Goal: Find specific page/section: Find specific page/section

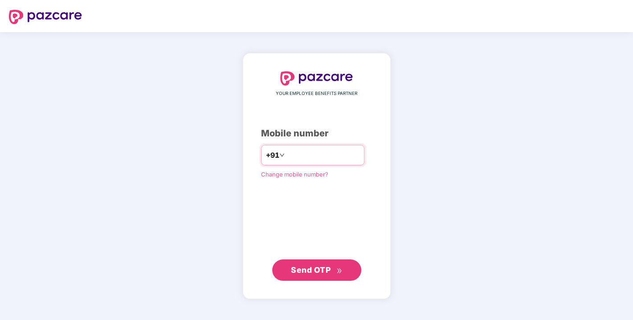
click at [286, 159] on input "number" at bounding box center [322, 155] width 73 height 14
click at [271, 216] on div "YOUR EMPLOYEE BENEFITS PARTNER Mobile number +91 Change mobile number? Send OTP" at bounding box center [316, 176] width 111 height 208
click at [293, 157] on input "number" at bounding box center [322, 155] width 73 height 14
type input "*"
type input "**********"
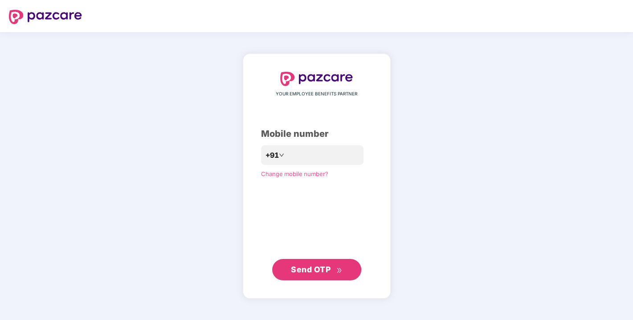
click at [303, 264] on span "Send OTP" at bounding box center [316, 269] width 51 height 12
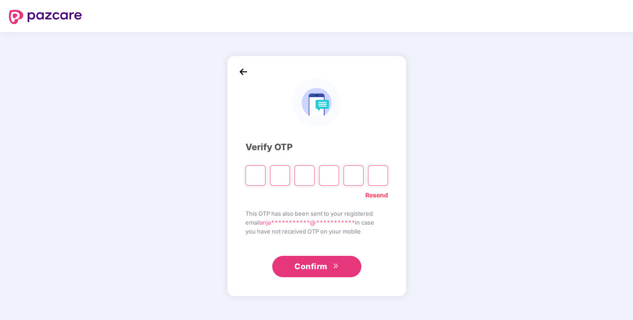
type input "*"
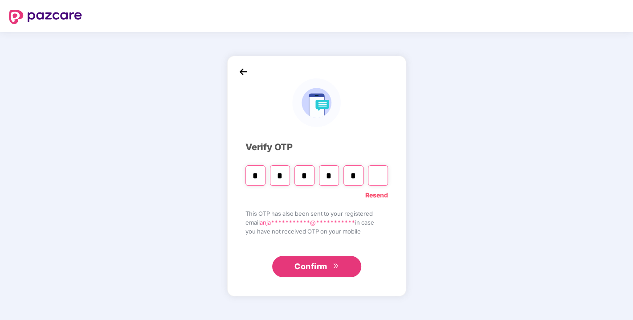
type input "*"
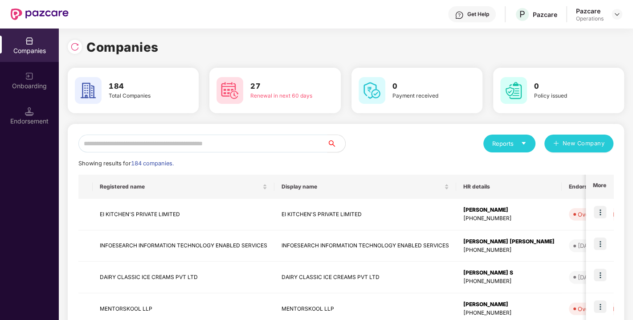
click at [224, 145] on input "text" at bounding box center [202, 143] width 249 height 18
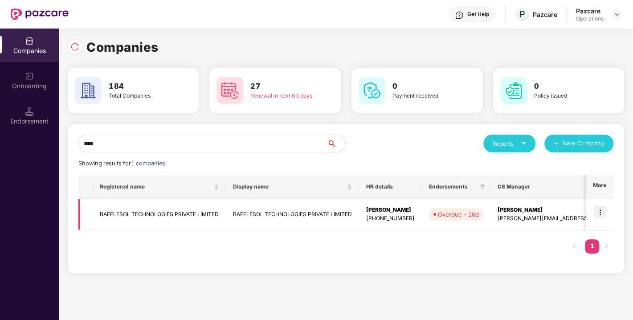
type input "****"
click at [601, 212] on img at bounding box center [600, 212] width 12 height 12
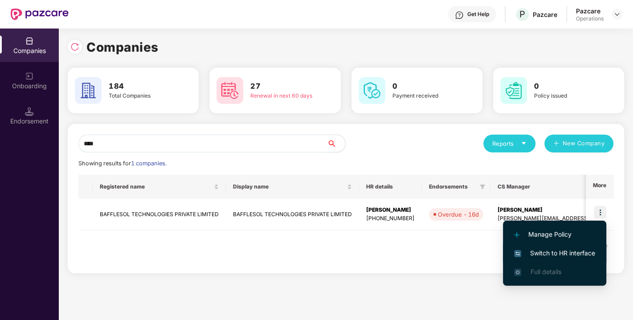
click at [562, 244] on li "Switch to HR interface" at bounding box center [554, 253] width 103 height 19
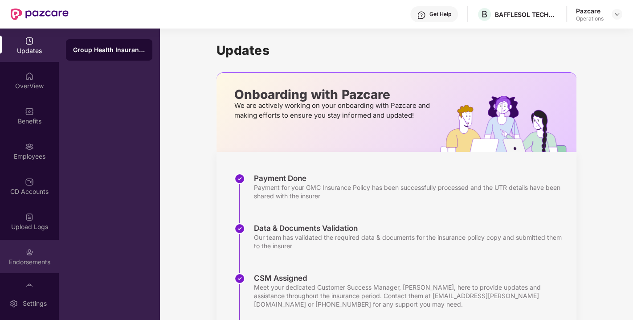
click at [24, 257] on div "Endorsements" at bounding box center [29, 261] width 59 height 9
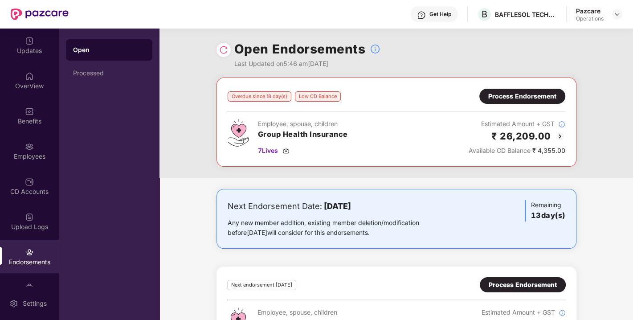
click at [224, 49] on img at bounding box center [223, 49] width 9 height 9
click at [615, 16] on img at bounding box center [616, 14] width 7 height 7
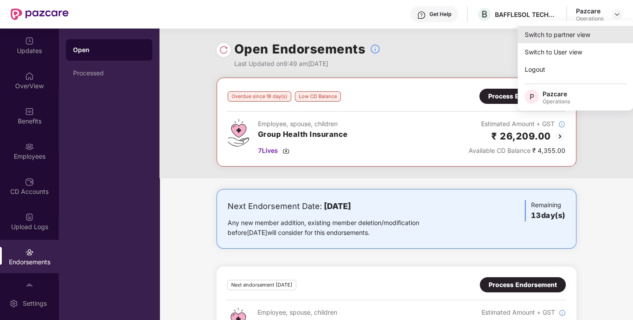
click at [587, 29] on div "Switch to partner view" at bounding box center [575, 34] width 116 height 17
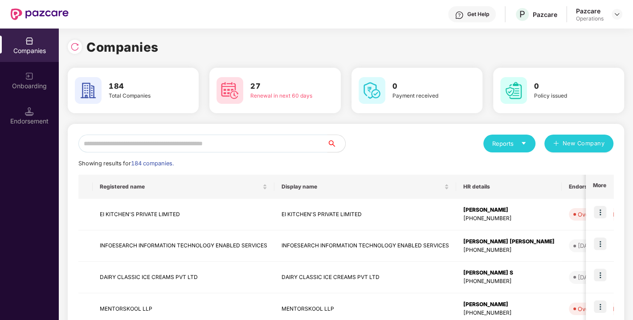
click at [265, 142] on input "text" at bounding box center [202, 143] width 249 height 18
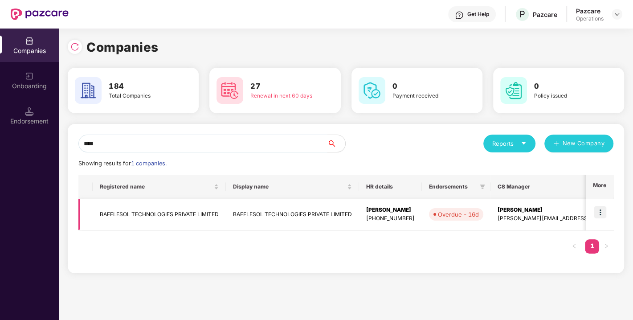
type input "****"
click at [164, 210] on td "BAFFLESOL TECHNOLOGIES PRIVATE LIMITED" at bounding box center [159, 215] width 133 height 32
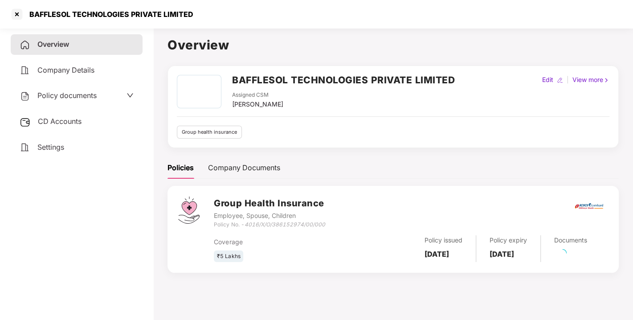
click at [49, 122] on span "CD Accounts" at bounding box center [60, 121] width 44 height 9
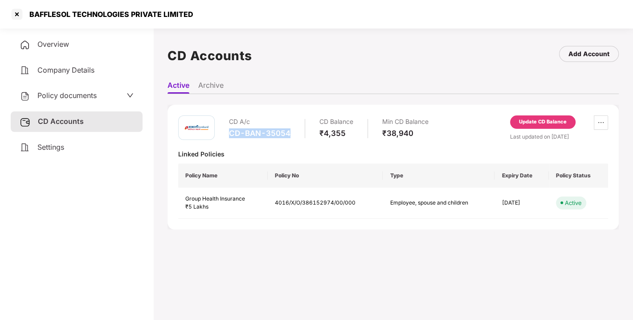
drag, startPoint x: 228, startPoint y: 131, endPoint x: 297, endPoint y: 129, distance: 69.5
click at [297, 129] on div "CD A/c CD-BAN-35054 CD Balance ₹4,355 Min CD Balance ₹38,940" at bounding box center [303, 127] width 250 height 25
copy div "CD-BAN-35054"
click at [13, 16] on div at bounding box center [17, 14] width 14 height 14
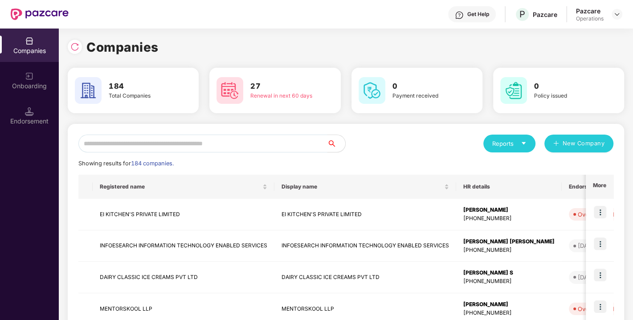
click at [165, 146] on input "text" at bounding box center [202, 143] width 249 height 18
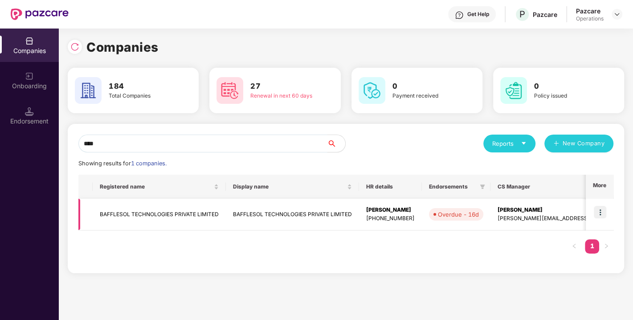
type input "****"
click at [602, 207] on img at bounding box center [600, 212] width 12 height 12
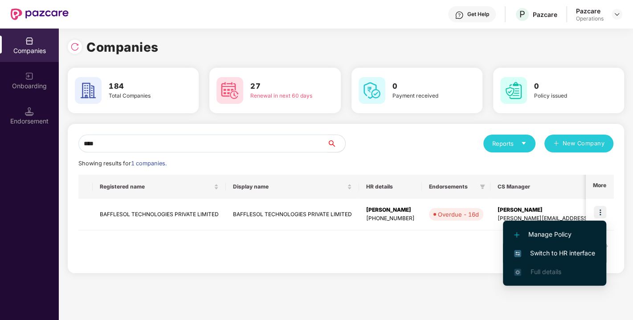
click at [555, 256] on span "Switch to HR interface" at bounding box center [554, 253] width 81 height 10
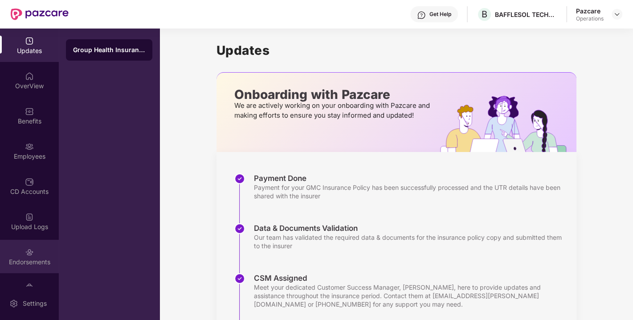
click at [21, 260] on div "Endorsements" at bounding box center [29, 261] width 59 height 9
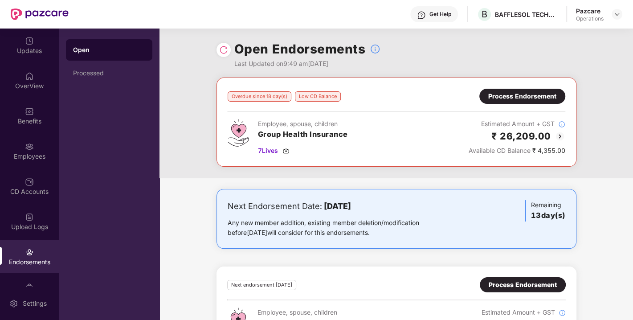
scroll to position [45, 0]
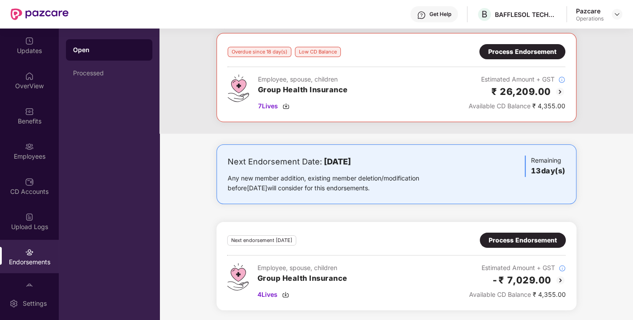
click at [520, 235] on div "Process Endorsement" at bounding box center [523, 240] width 68 height 10
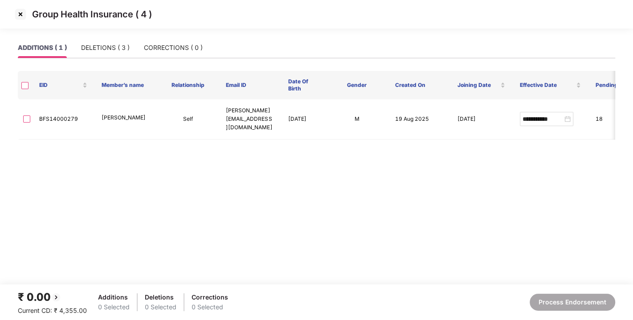
click at [23, 13] on img at bounding box center [20, 14] width 14 height 14
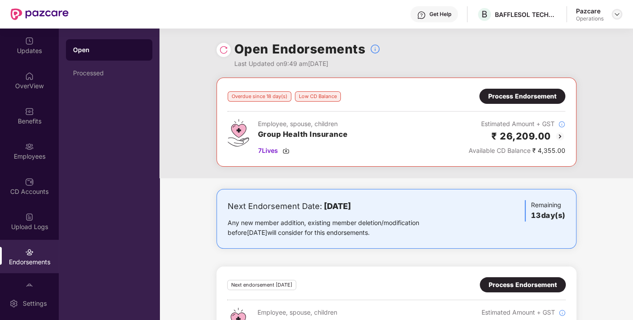
click at [618, 15] on img at bounding box center [616, 14] width 7 height 7
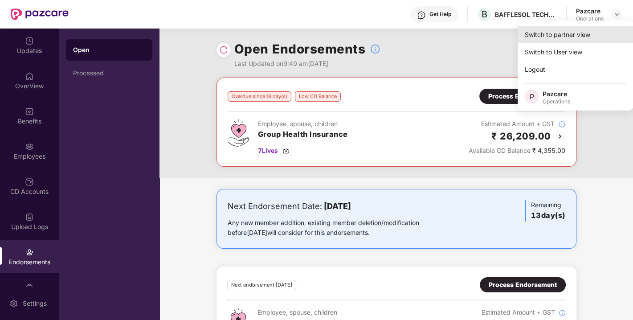
click at [562, 38] on div "Switch to partner view" at bounding box center [575, 34] width 116 height 17
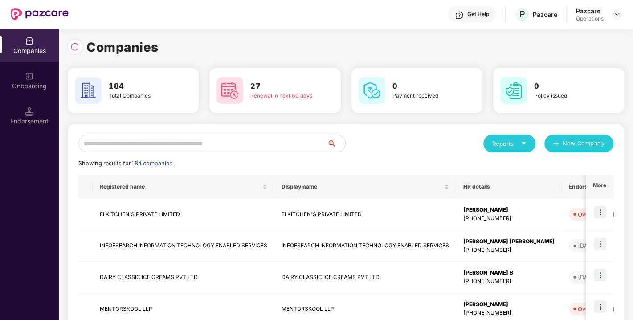
click at [216, 146] on input "text" at bounding box center [202, 143] width 249 height 18
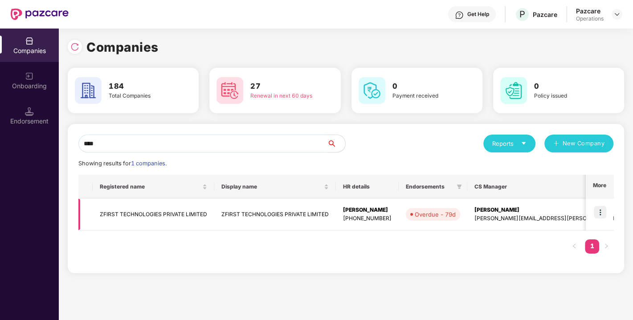
type input "****"
click at [138, 210] on td "ZFIRST TECHNOLOGIES PRIVATE LIMITED" at bounding box center [154, 215] width 122 height 32
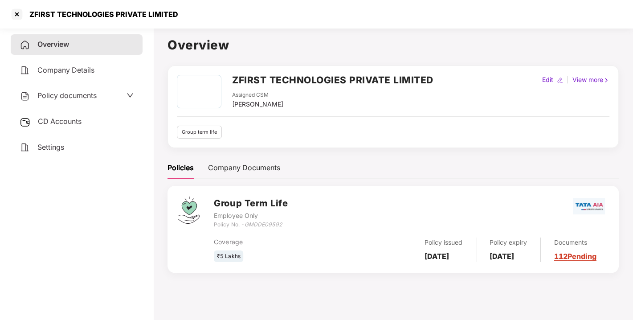
click at [244, 84] on h2 "ZFIRST TECHNOLOGIES PRIVATE LIMITED" at bounding box center [332, 80] width 201 height 15
click at [244, 85] on h2 "ZFIRST TECHNOLOGIES PRIVATE LIMITED" at bounding box center [332, 80] width 201 height 15
copy h2 "ZFIRST"
click at [244, 85] on h2 "ZFIRST TECHNOLOGIES PRIVATE LIMITED" at bounding box center [332, 80] width 201 height 15
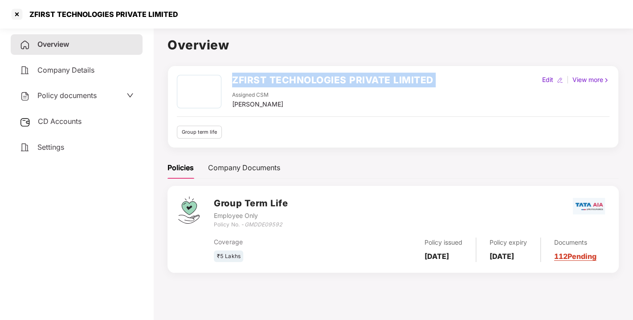
click at [244, 85] on h2 "ZFIRST TECHNOLOGIES PRIVATE LIMITED" at bounding box center [332, 80] width 201 height 15
